Goal: Communication & Community: Answer question/provide support

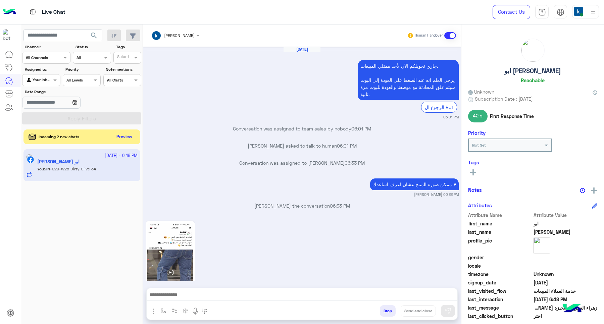
click at [124, 138] on button "Preview" at bounding box center [124, 137] width 21 height 10
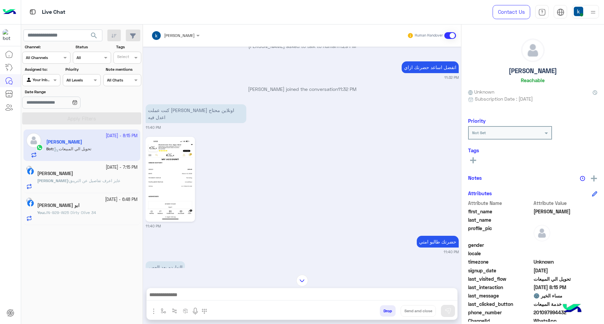
scroll to position [739, 0]
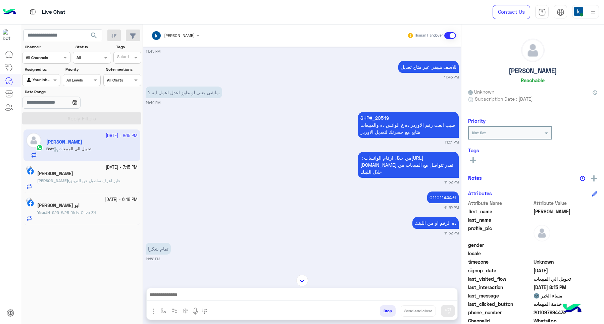
click at [268, 200] on div "[DATE] للتسوق و الاستفسارات 11:28 PM برجاء اختيار المناسب ليك من القائمة الاتية…" at bounding box center [302, 158] width 318 height 222
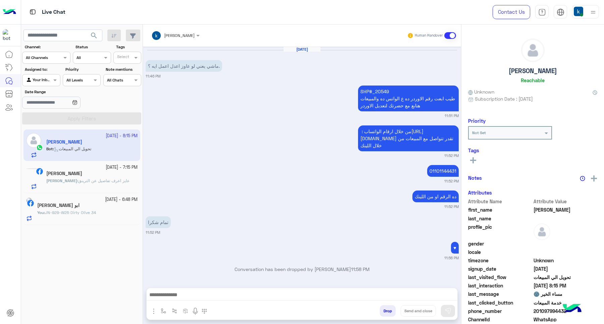
scroll to position [421, 0]
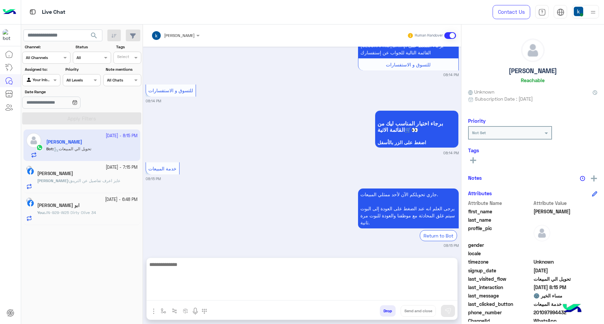
click at [232, 292] on textarea at bounding box center [302, 281] width 311 height 40
paste textarea "**********"
type textarea "**********"
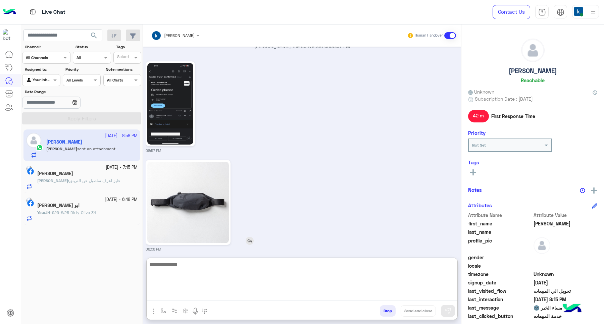
scroll to position [692, 0]
click at [218, 262] on textarea at bounding box center [302, 281] width 311 height 40
type textarea "*"
type textarea "**********"
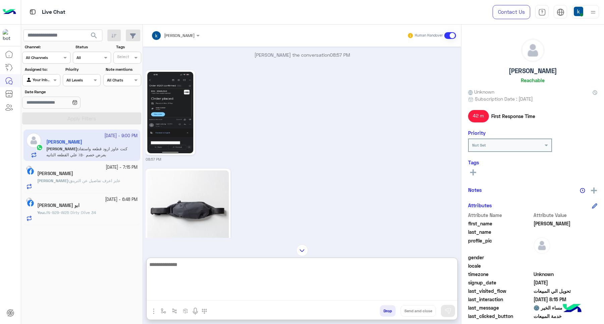
scroll to position [624, 0]
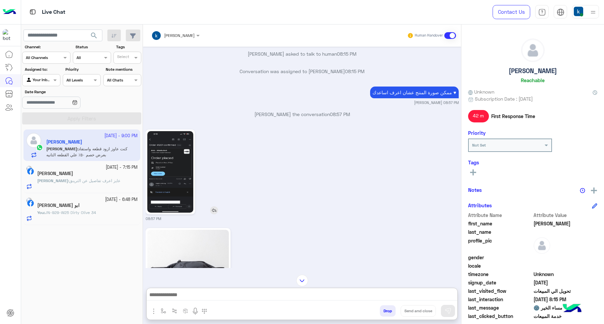
click at [179, 143] on img at bounding box center [170, 172] width 46 height 82
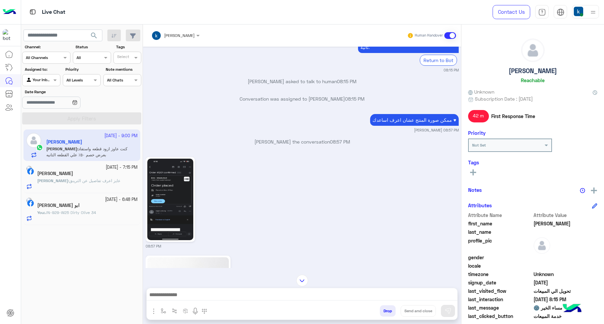
scroll to position [582, 0]
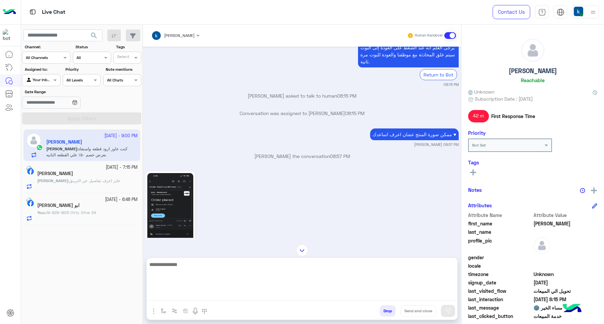
click at [219, 299] on textarea at bounding box center [302, 281] width 311 height 40
type textarea "**********"
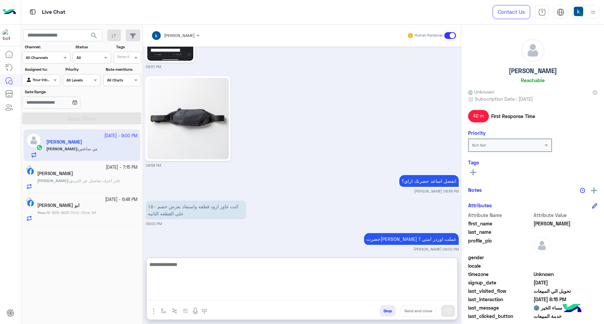
scroll to position [802, 0]
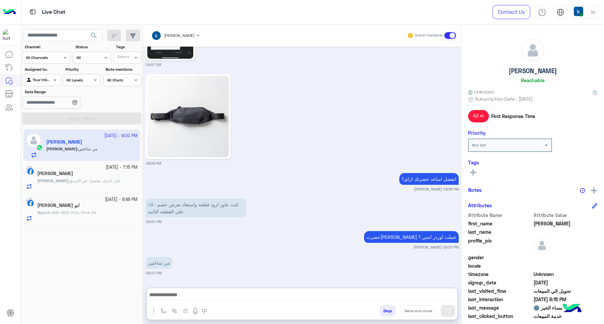
click at [181, 30] on div "[PERSON_NAME]" at bounding box center [172, 35] width 43 height 13
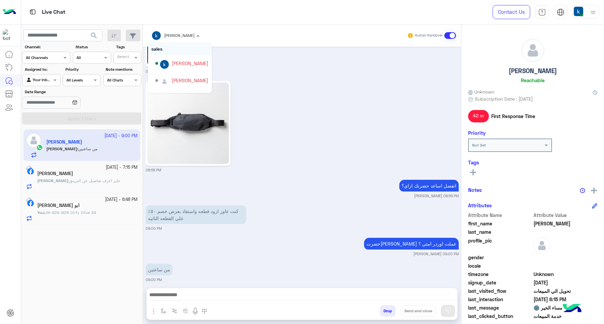
click at [288, 97] on div "08:58 PM" at bounding box center [302, 126] width 313 height 94
click at [172, 32] on input "text" at bounding box center [166, 35] width 31 height 6
click at [182, 69] on div "Bassem Hisham" at bounding box center [190, 67] width 37 height 7
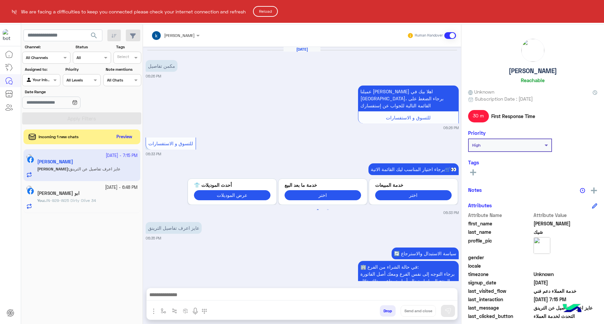
scroll to position [397, 0]
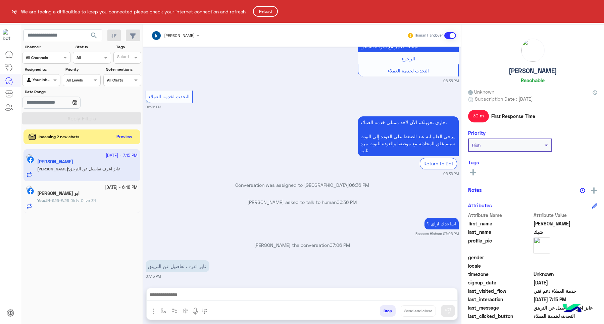
click at [270, 7] on button "Reload" at bounding box center [265, 11] width 25 height 11
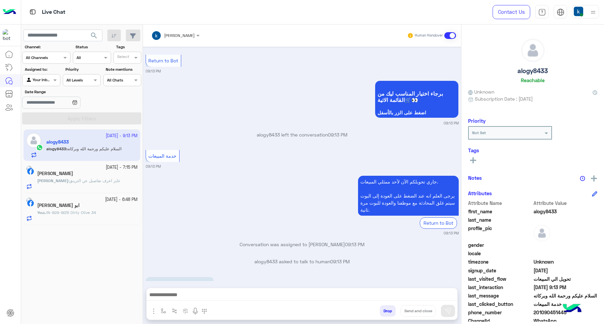
scroll to position [1034, 0]
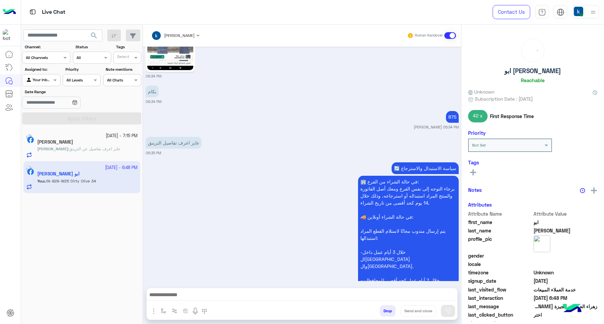
scroll to position [1207, 0]
